Goal: Check status: Check status

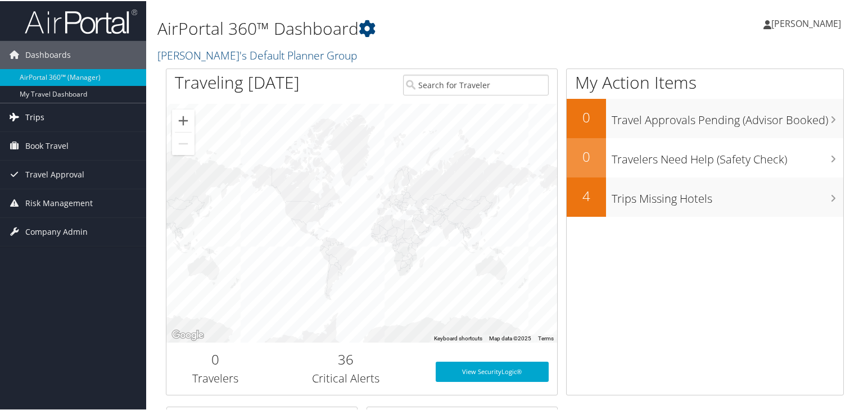
click at [33, 117] on span "Trips" at bounding box center [34, 116] width 19 height 28
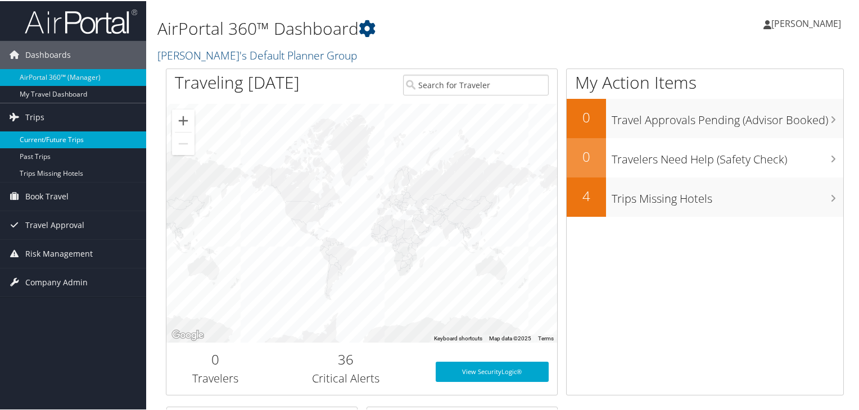
click at [40, 138] on link "Current/Future Trips" at bounding box center [73, 138] width 146 height 17
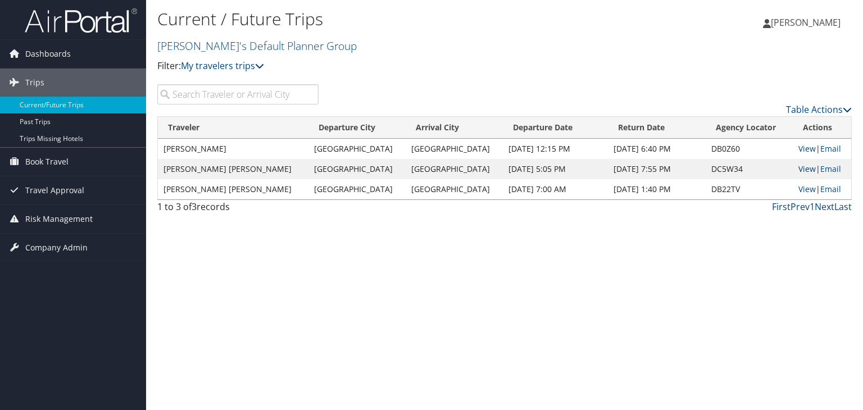
click at [798, 169] on link "View" at bounding box center [806, 169] width 17 height 11
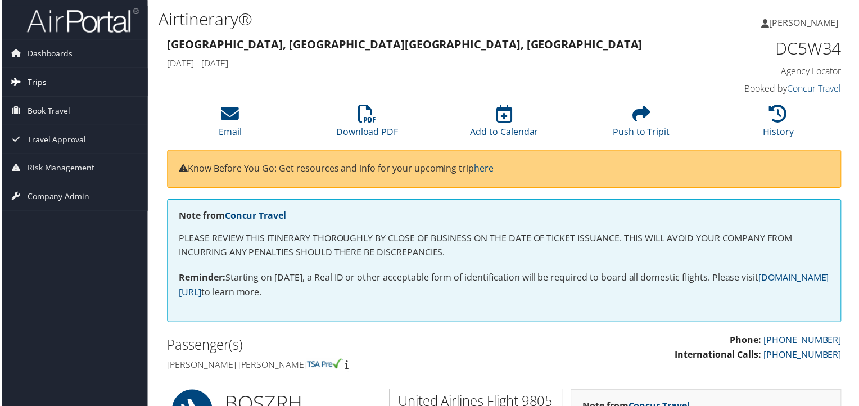
click at [54, 84] on link "Trips" at bounding box center [73, 83] width 146 height 28
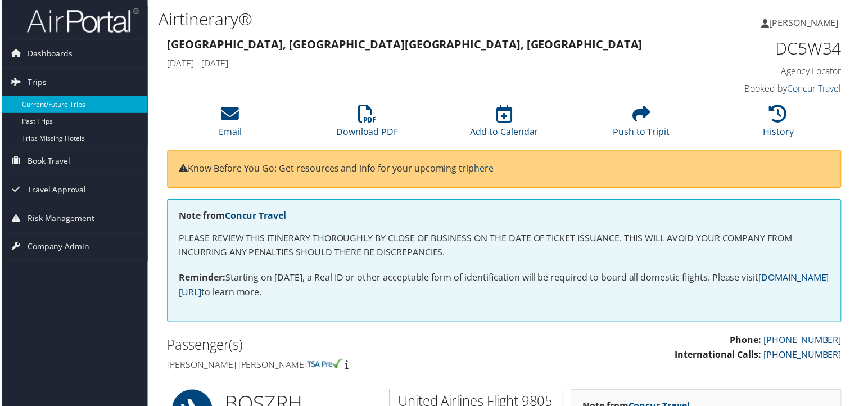
click at [69, 99] on link "Current/Future Trips" at bounding box center [73, 105] width 146 height 17
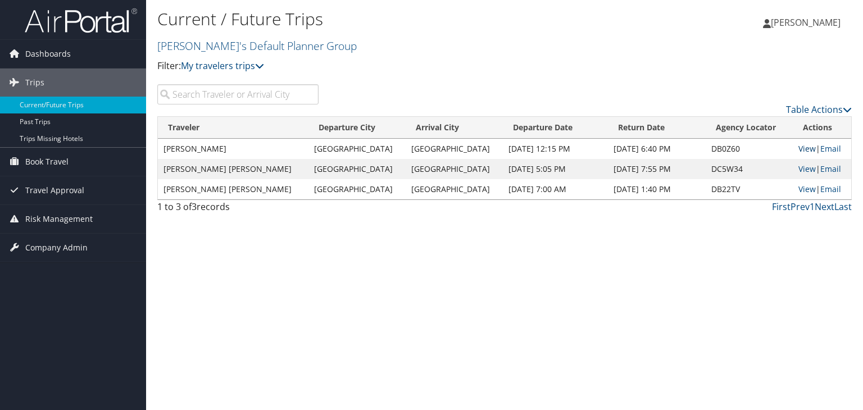
click at [798, 152] on link "View" at bounding box center [806, 148] width 17 height 11
click at [800, 167] on link "View" at bounding box center [806, 169] width 17 height 11
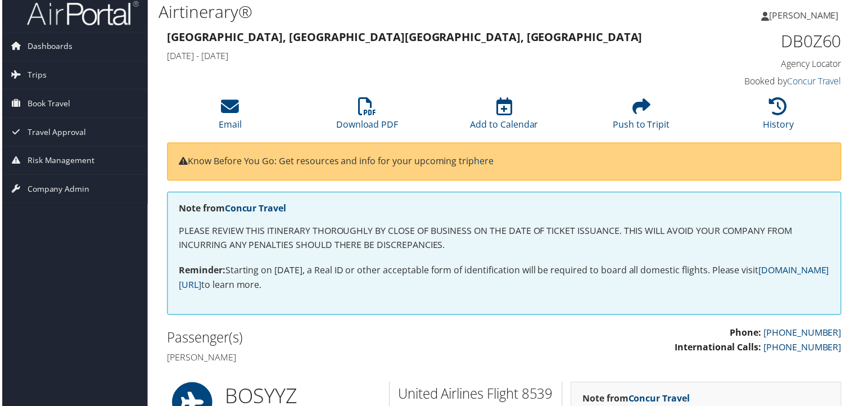
scroll to position [187, 0]
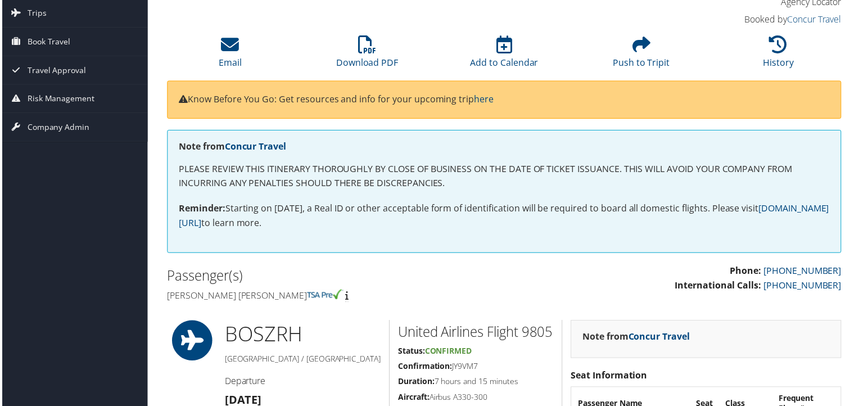
scroll to position [187, 0]
